Goal: Book appointment/travel/reservation

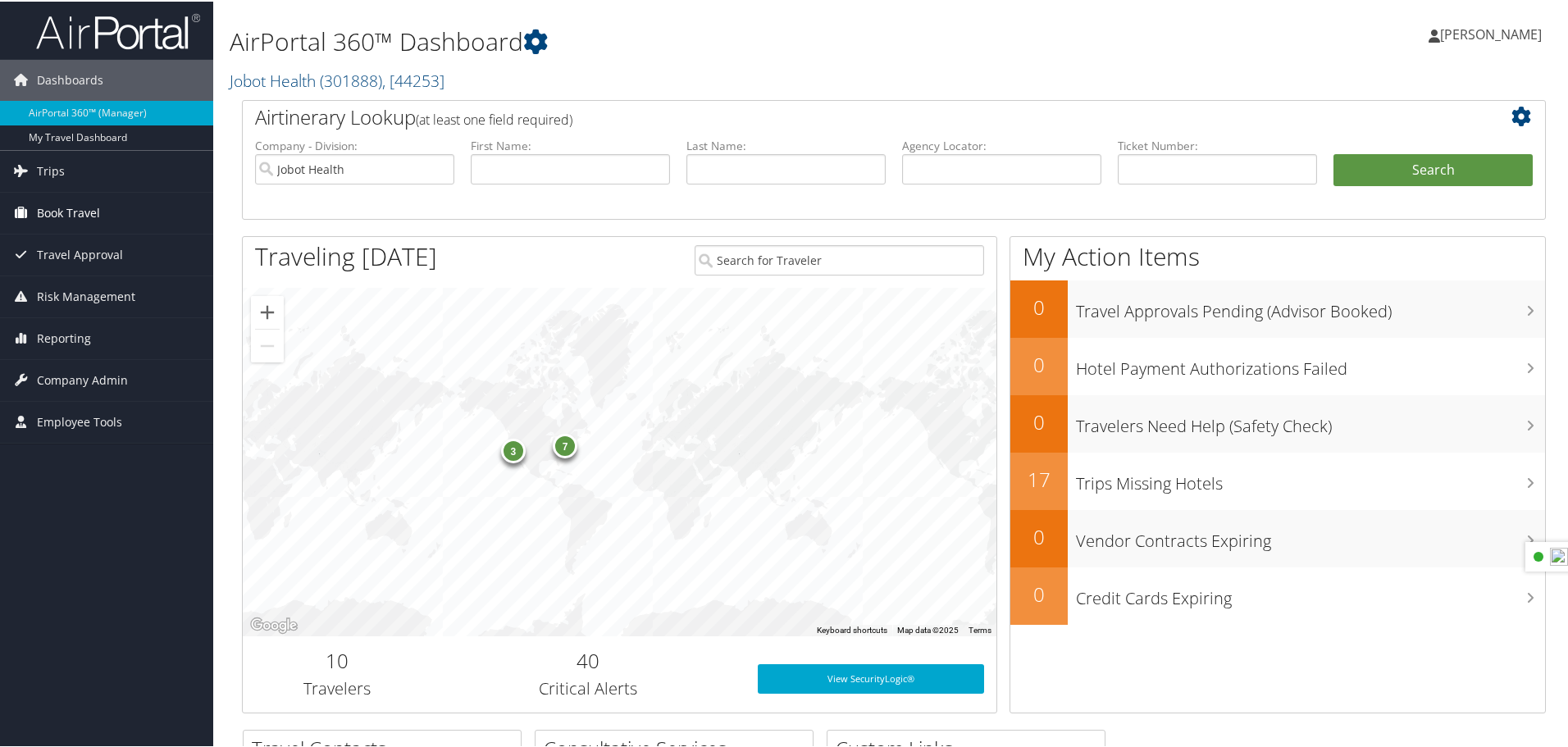
click at [106, 209] on link "Book Travel" at bounding box center [106, 212] width 214 height 41
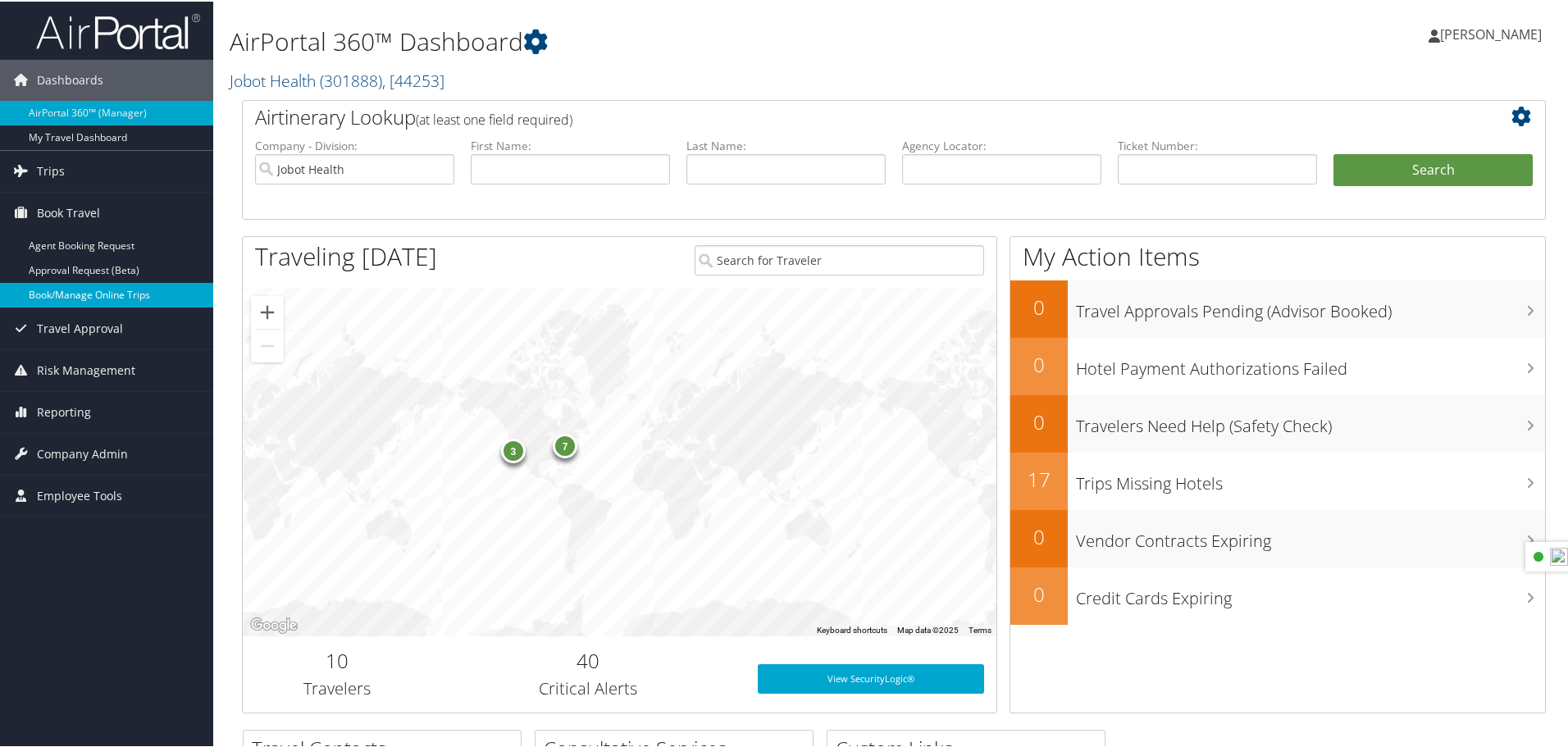
click at [72, 301] on link "Book/Manage Online Trips" at bounding box center [106, 294] width 214 height 25
